Goal: Task Accomplishment & Management: Use online tool/utility

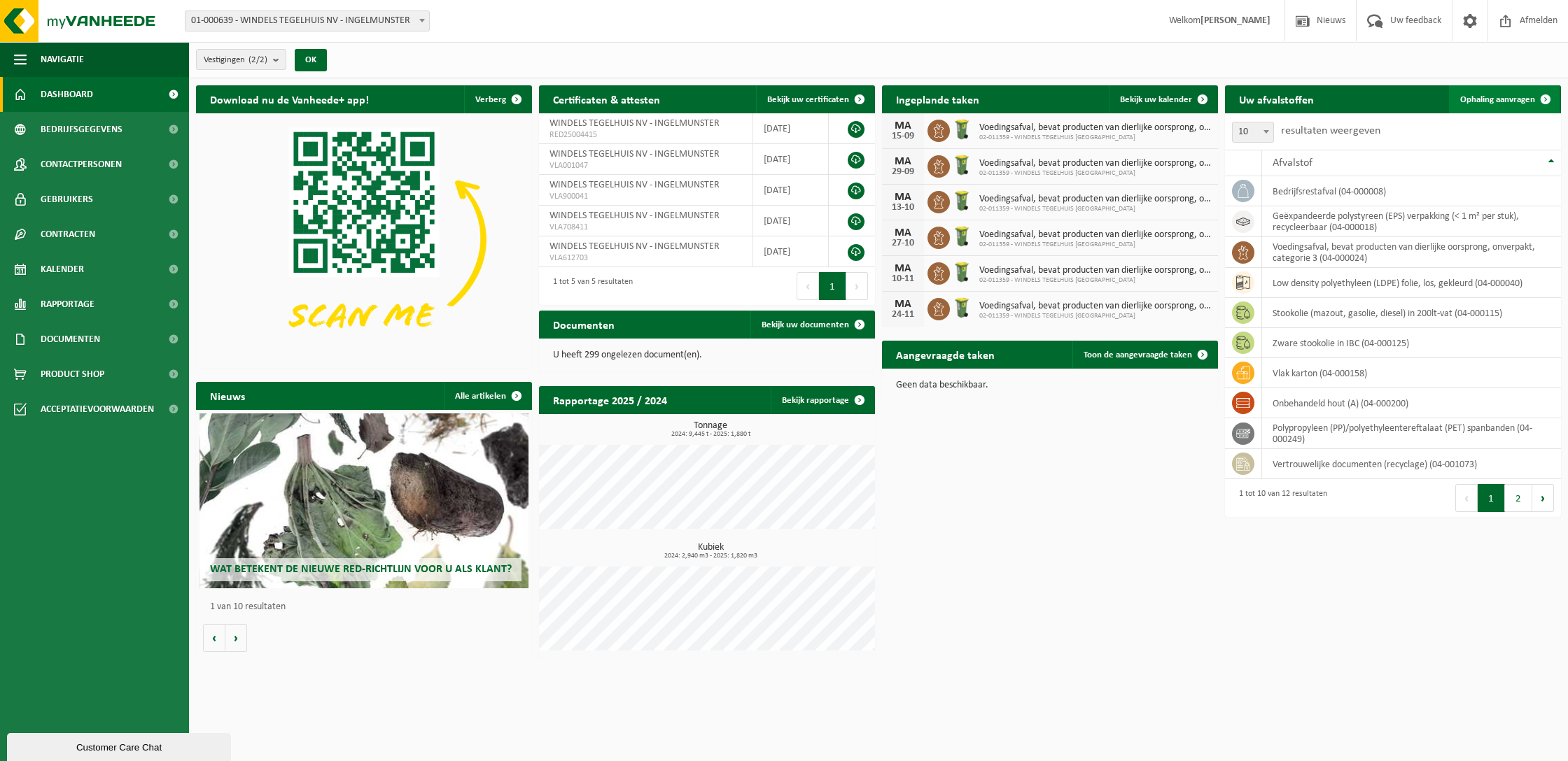
click at [1513, 101] on span "Ophaling aanvragen" at bounding box center [1497, 100] width 75 height 9
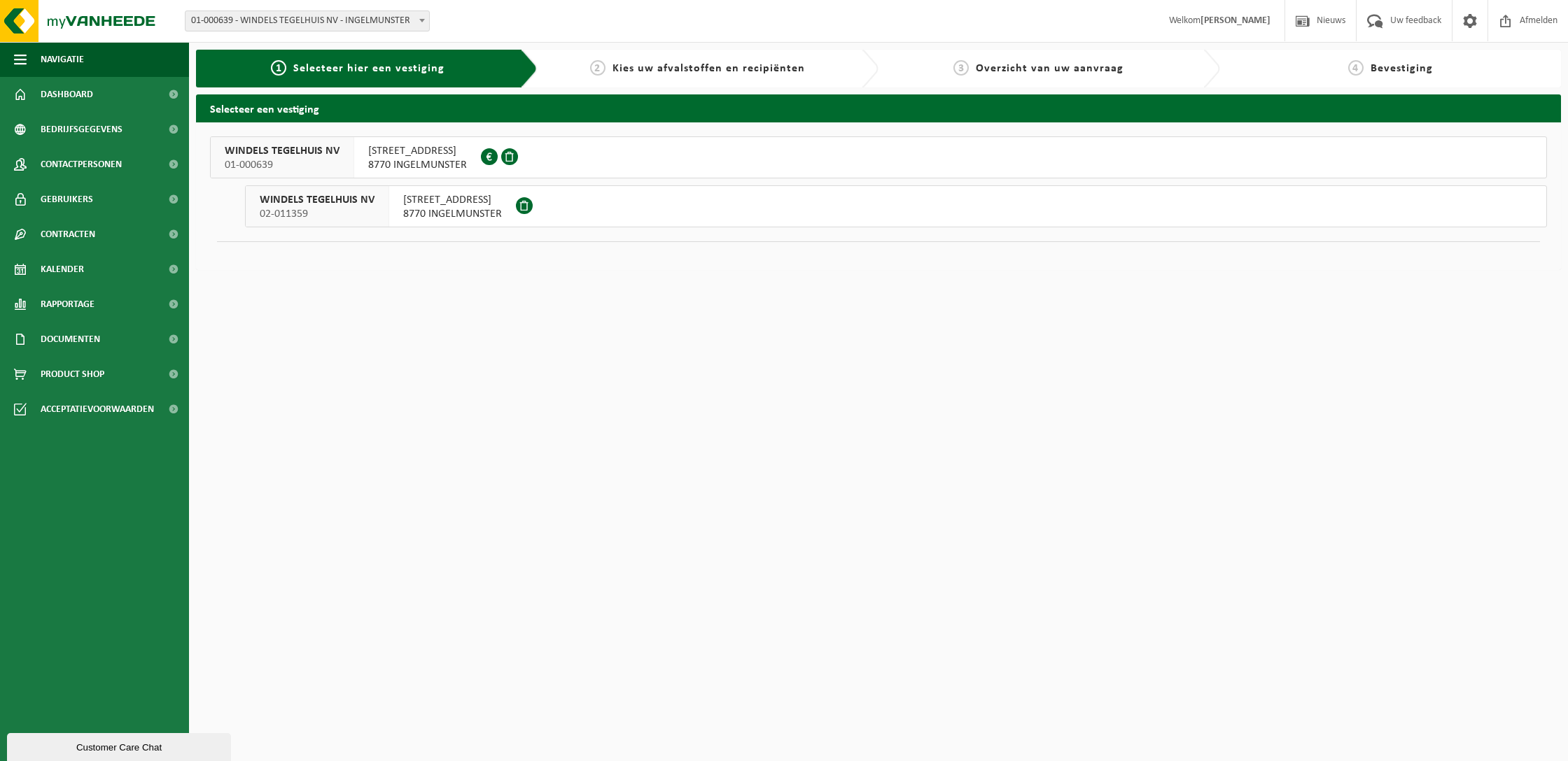
click at [451, 214] on span "8770 INGELMUNSTER" at bounding box center [452, 215] width 98 height 14
click at [458, 211] on span "8770 INGELMUNSTER" at bounding box center [452, 215] width 98 height 14
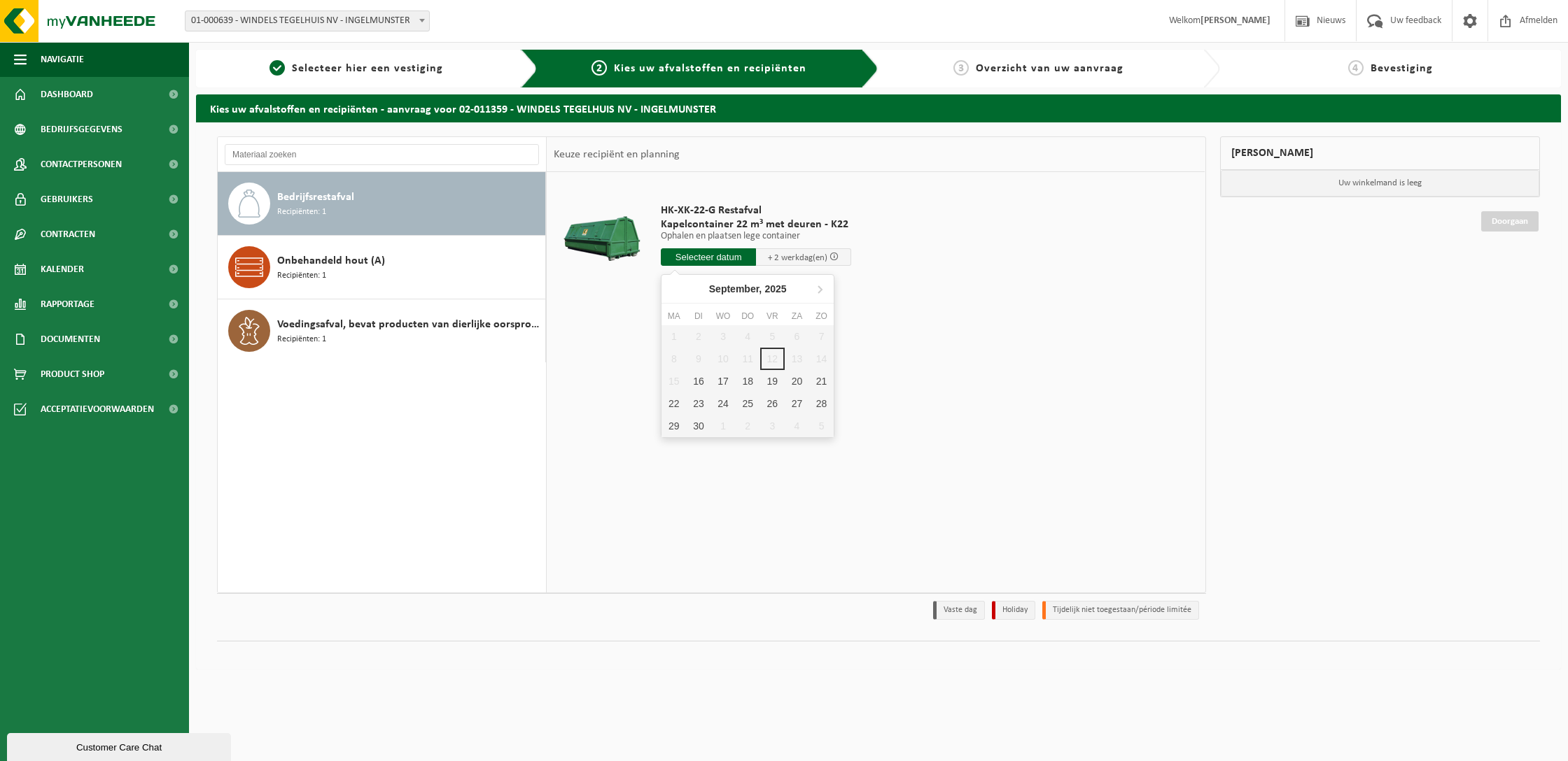
click at [704, 260] on input "text" at bounding box center [708, 256] width 96 height 17
click at [700, 380] on div "16" at bounding box center [697, 380] width 24 height 23
type input "Van 2025-09-16"
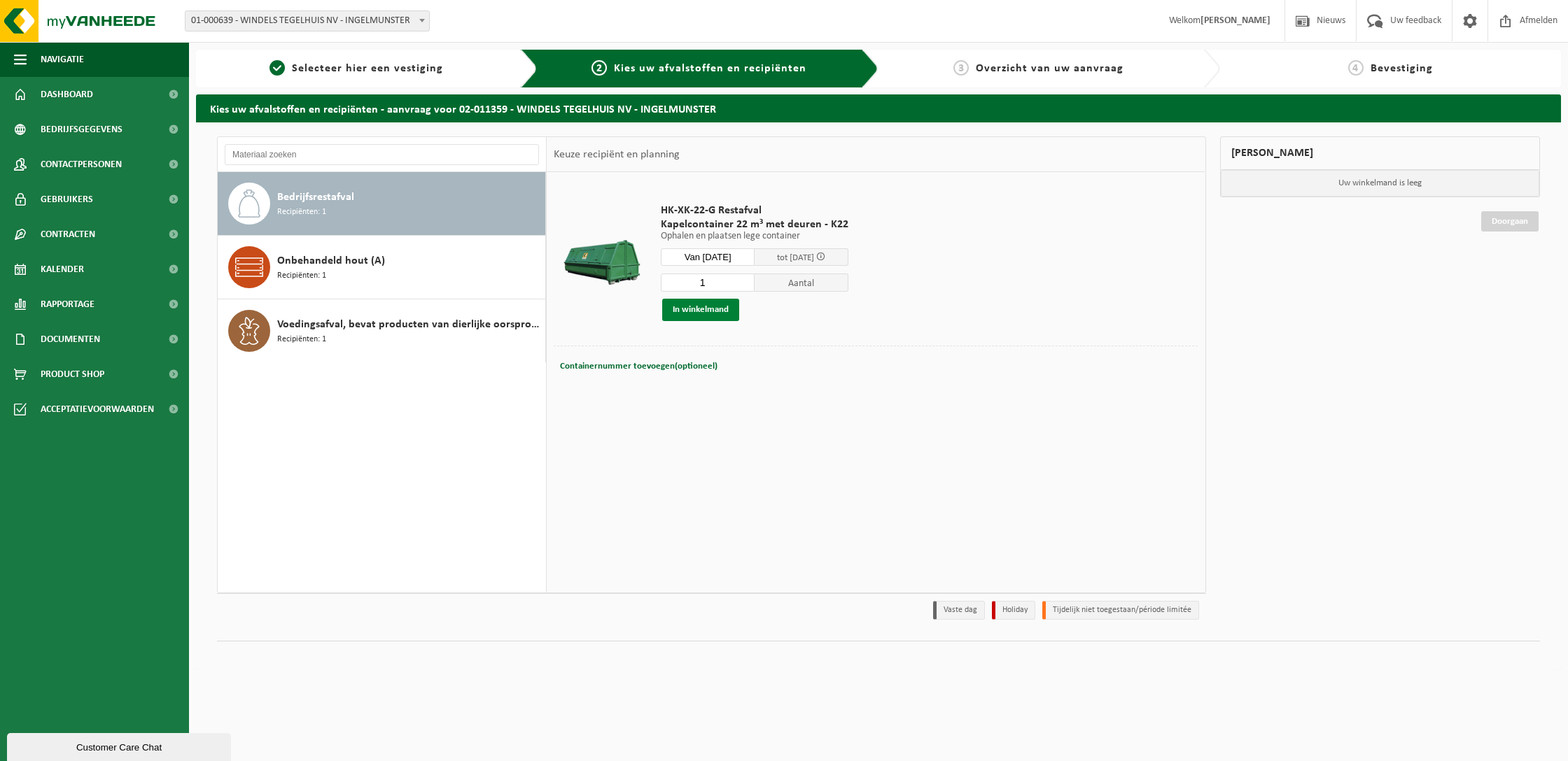
click at [704, 307] on button "In winkelmand" at bounding box center [700, 309] width 77 height 23
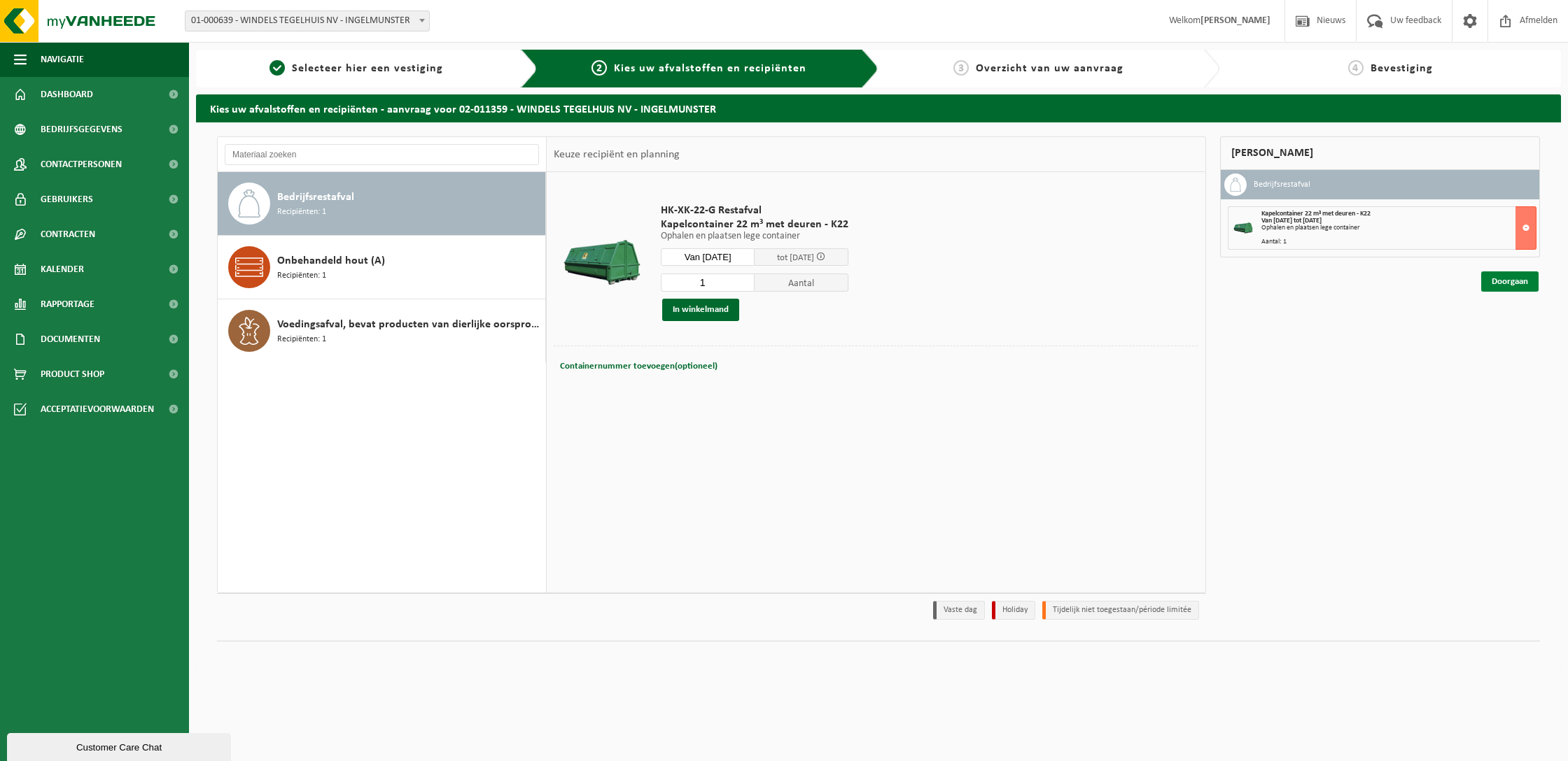
click at [1523, 280] on link "Doorgaan" at bounding box center [1510, 281] width 58 height 20
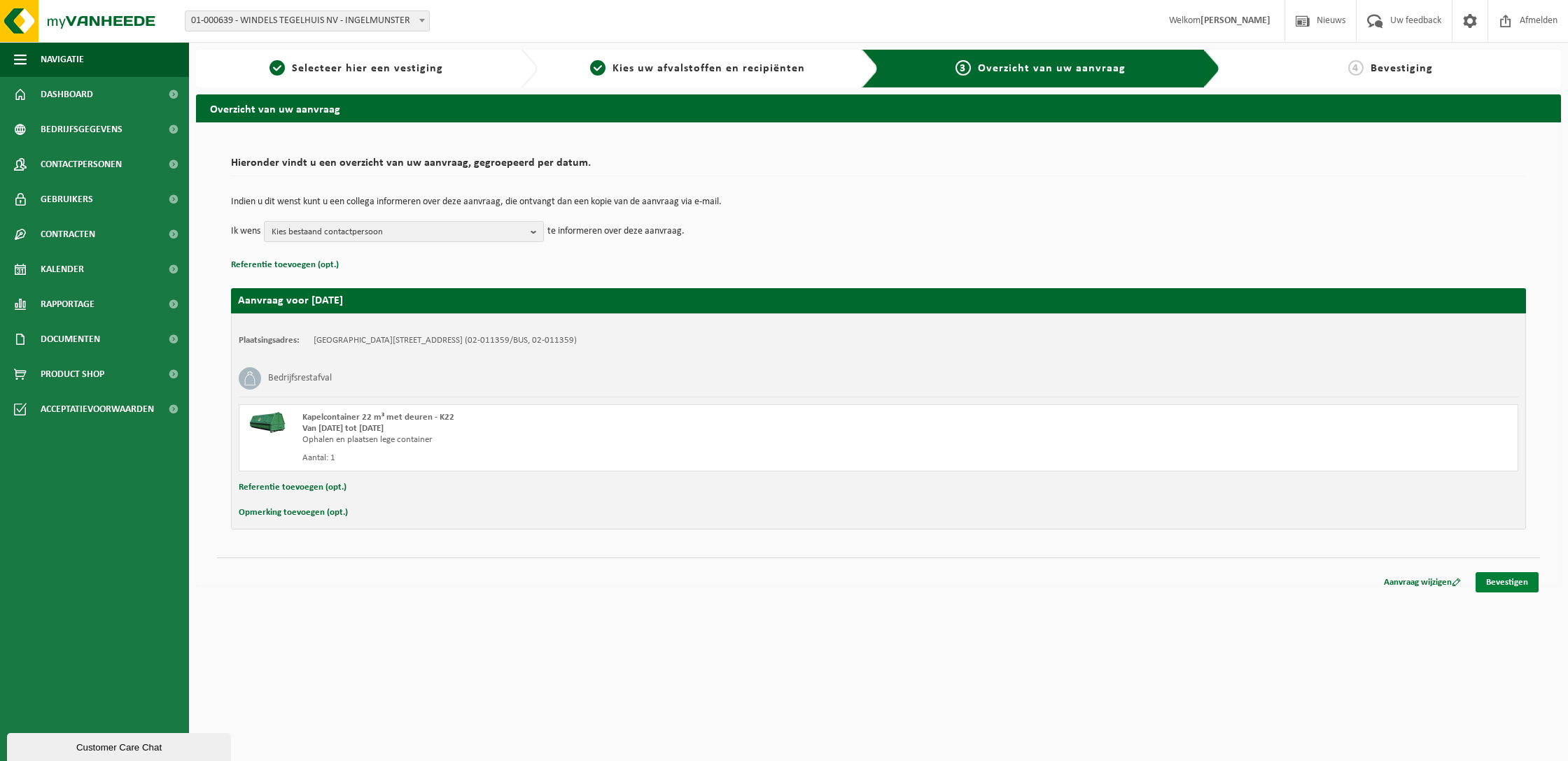
click at [1493, 584] on link "Bevestigen" at bounding box center [1507, 582] width 63 height 20
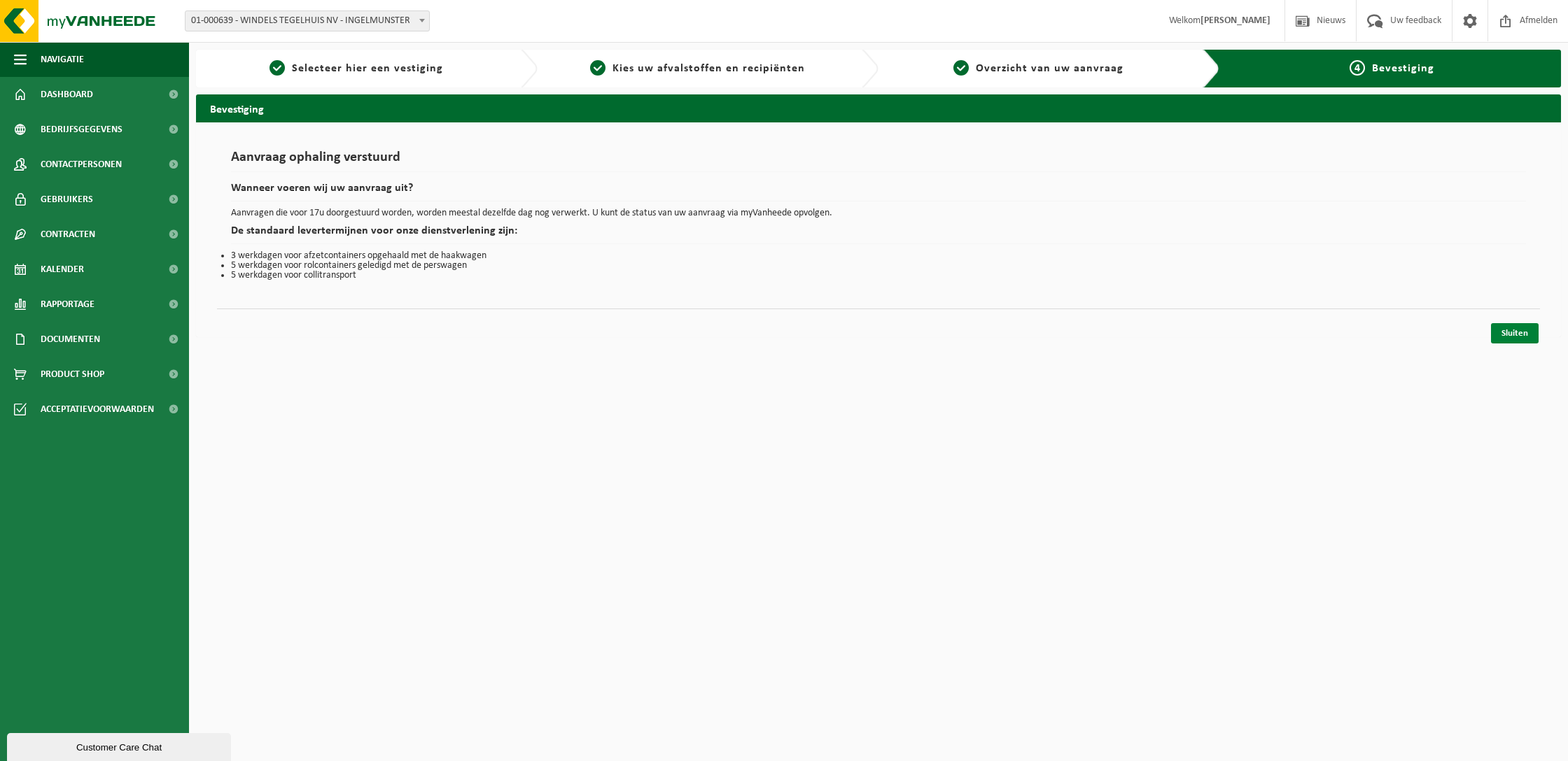
click at [1519, 337] on link "Sluiten" at bounding box center [1514, 333] width 48 height 20
